Goal: Task Accomplishment & Management: Use online tool/utility

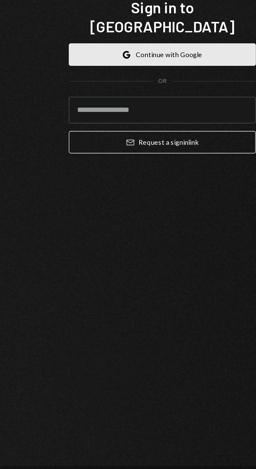
click at [155, 237] on button "Google Continue with Google" at bounding box center [128, 231] width 102 height 12
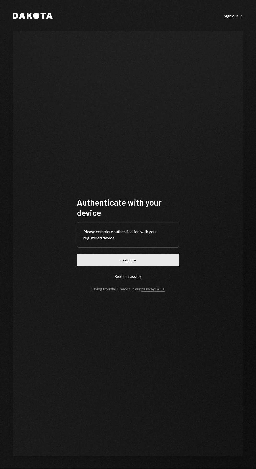
click at [157, 266] on button "Continue" at bounding box center [128, 260] width 102 height 12
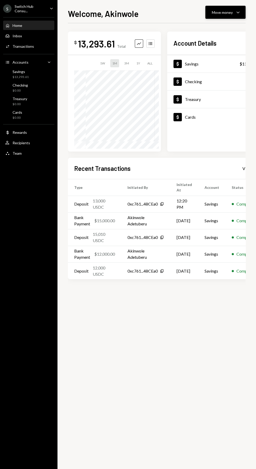
click at [224, 12] on div "Move money" at bounding box center [222, 12] width 21 height 5
click at [222, 28] on div "Send" at bounding box center [221, 27] width 38 height 5
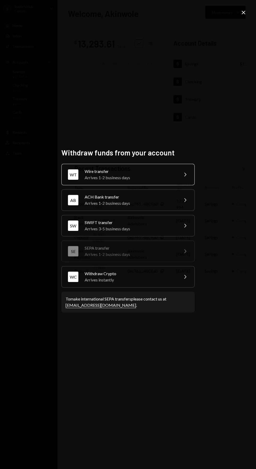
click at [181, 185] on div "WT Wire transfer Arrives 1-2 business days Chevron Right" at bounding box center [127, 174] width 133 height 21
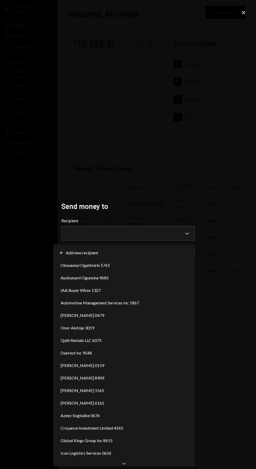
click at [147, 245] on div "Plus Add new recipient Oluwaseyi Ogatimirin 5761 Ayokunumi Ogunsina 9685 IAA Bu…" at bounding box center [123, 353] width 141 height 216
select select "**********"
click at [131, 432] on div "**********" at bounding box center [128, 234] width 256 height 469
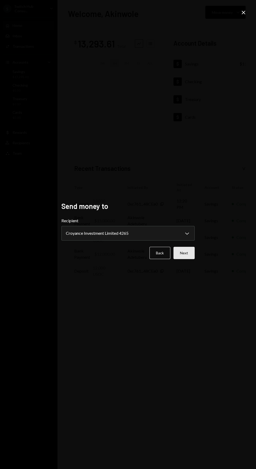
click at [192, 259] on button "Next" at bounding box center [183, 253] width 21 height 12
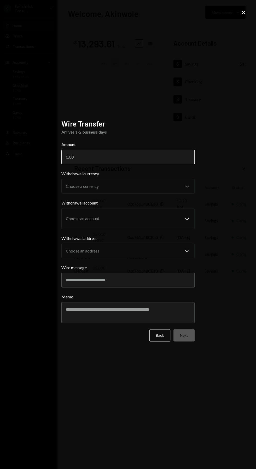
click at [83, 164] on input "Amount" at bounding box center [127, 157] width 133 height 15
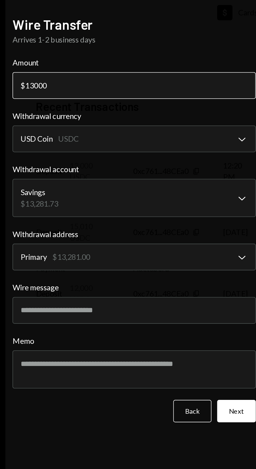
type input "13000"
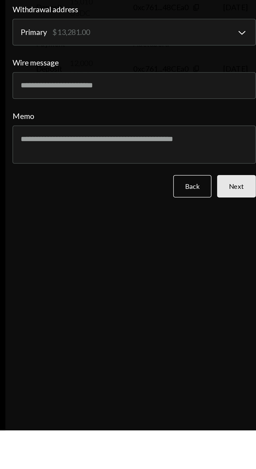
click at [185, 342] on button "Next" at bounding box center [183, 335] width 21 height 12
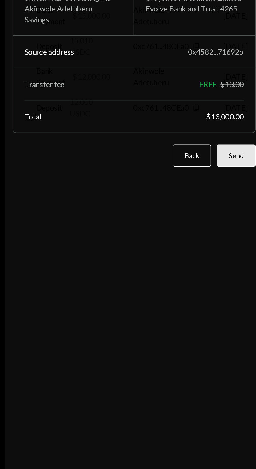
click at [187, 304] on button "Send" at bounding box center [183, 297] width 21 height 12
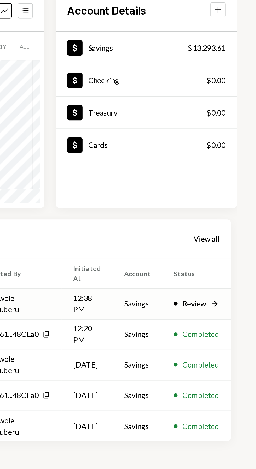
click at [235, 203] on icon "Right Arrow" at bounding box center [233, 204] width 5 height 5
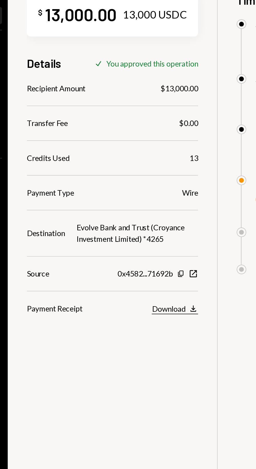
click at [153, 208] on div "Download" at bounding box center [145, 206] width 19 height 5
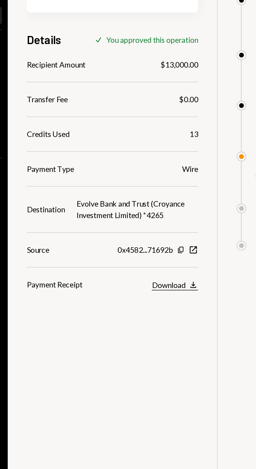
scroll to position [13, 0]
